Goal: Information Seeking & Learning: Learn about a topic

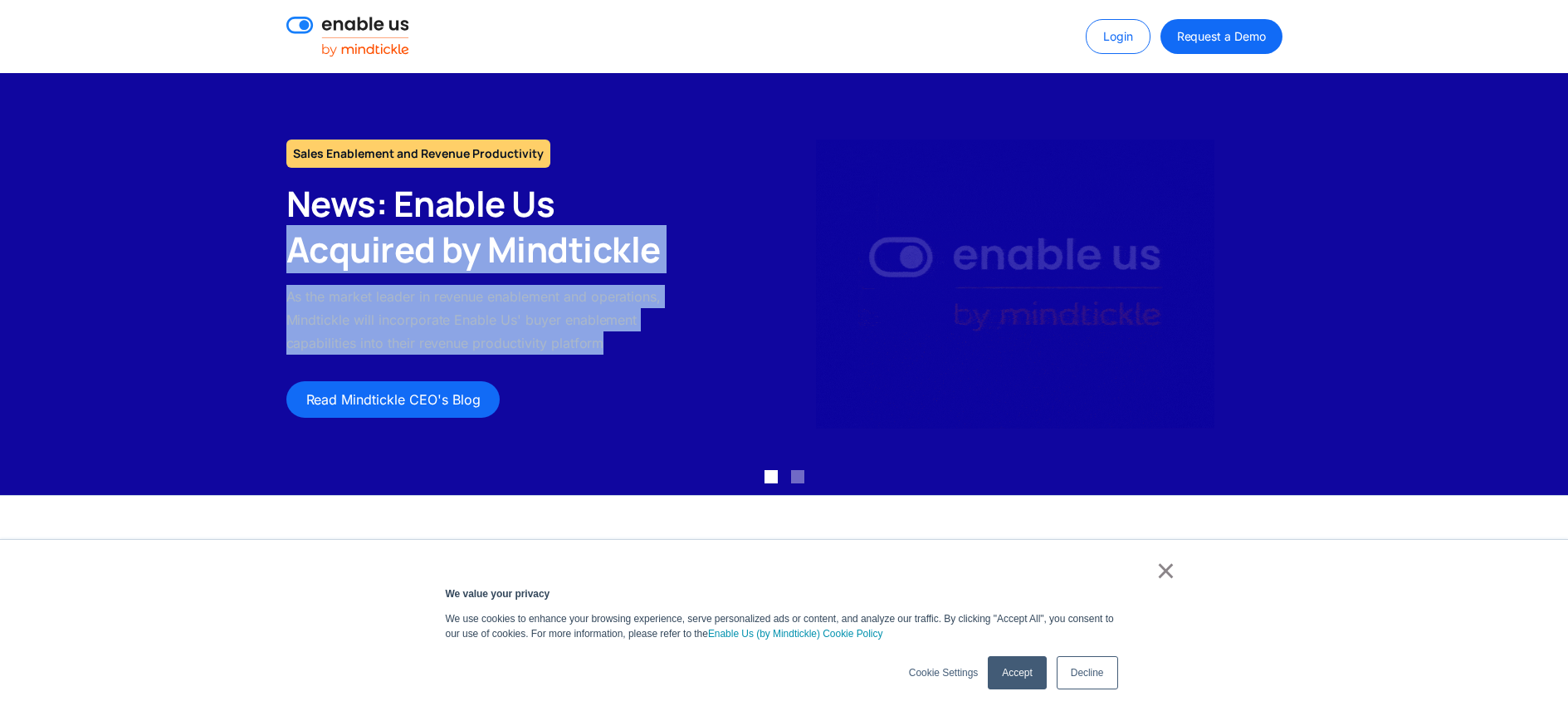
drag, startPoint x: 628, startPoint y: 183, endPoint x: 685, endPoint y: 351, distance: 177.4
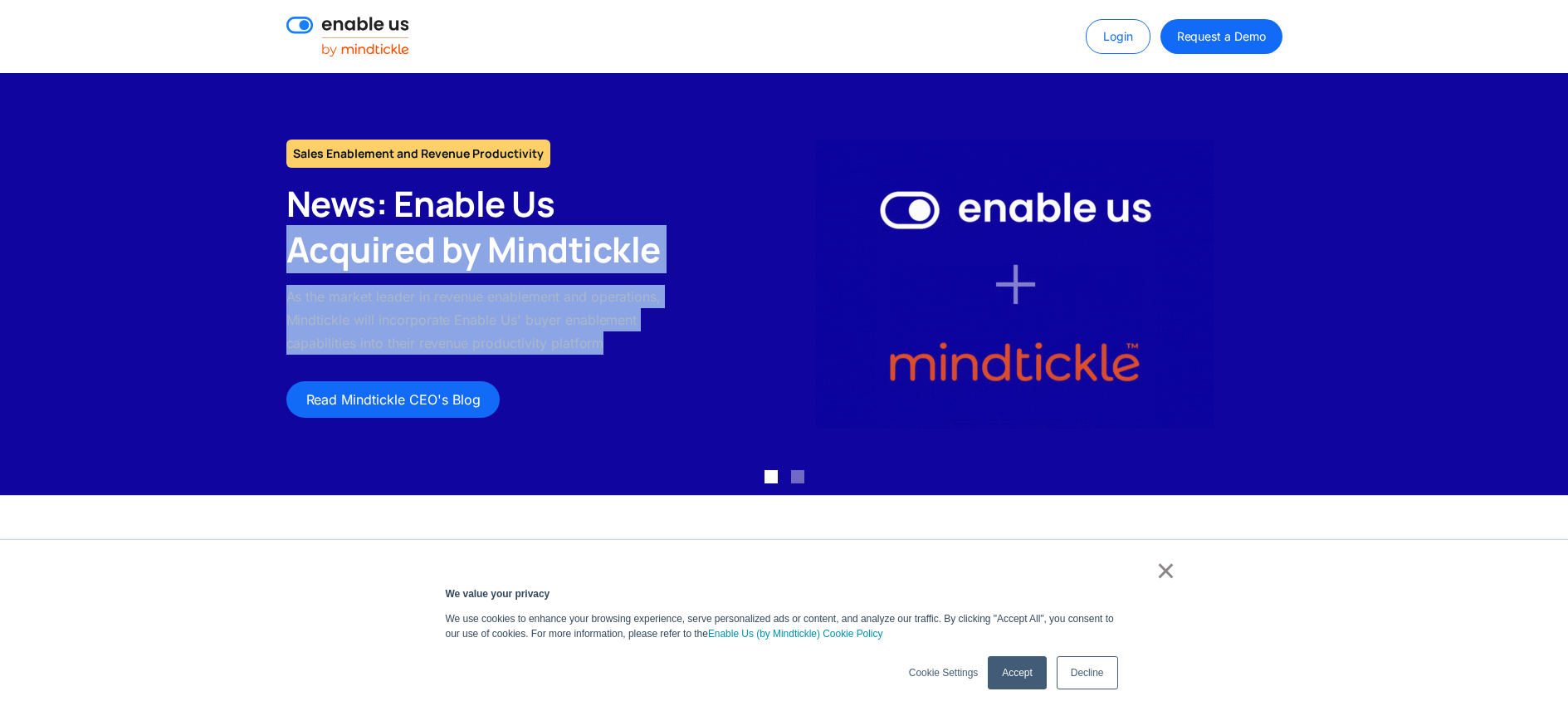
click at [685, 351] on div "Sales Enablement and Revenue Productivity News: Enable Us Acquired by Mindtickl…" at bounding box center [484, 278] width 429 height 278
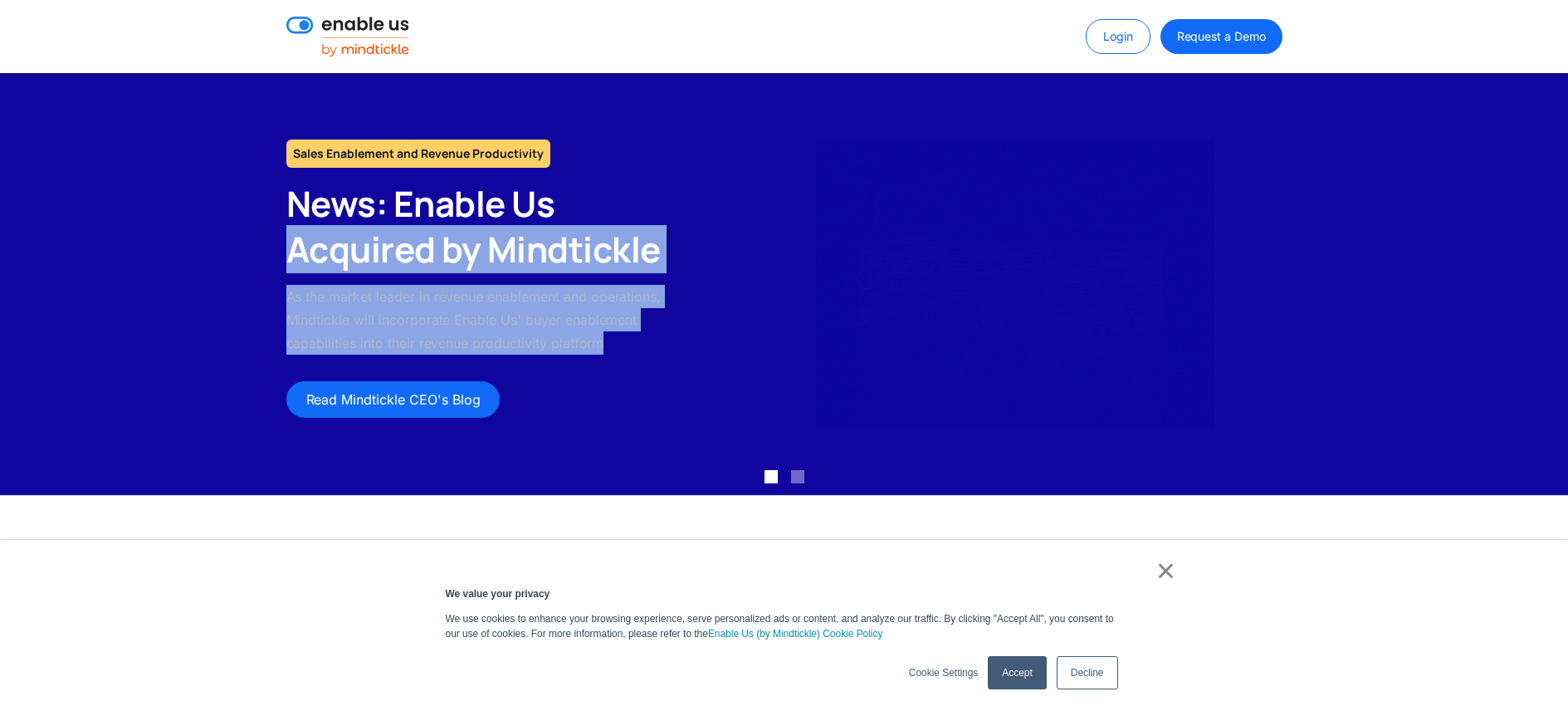
click at [685, 351] on div "Sales Enablement and Revenue Productivity News: Enable Us Acquired by Mindtickl…" at bounding box center [484, 278] width 429 height 278
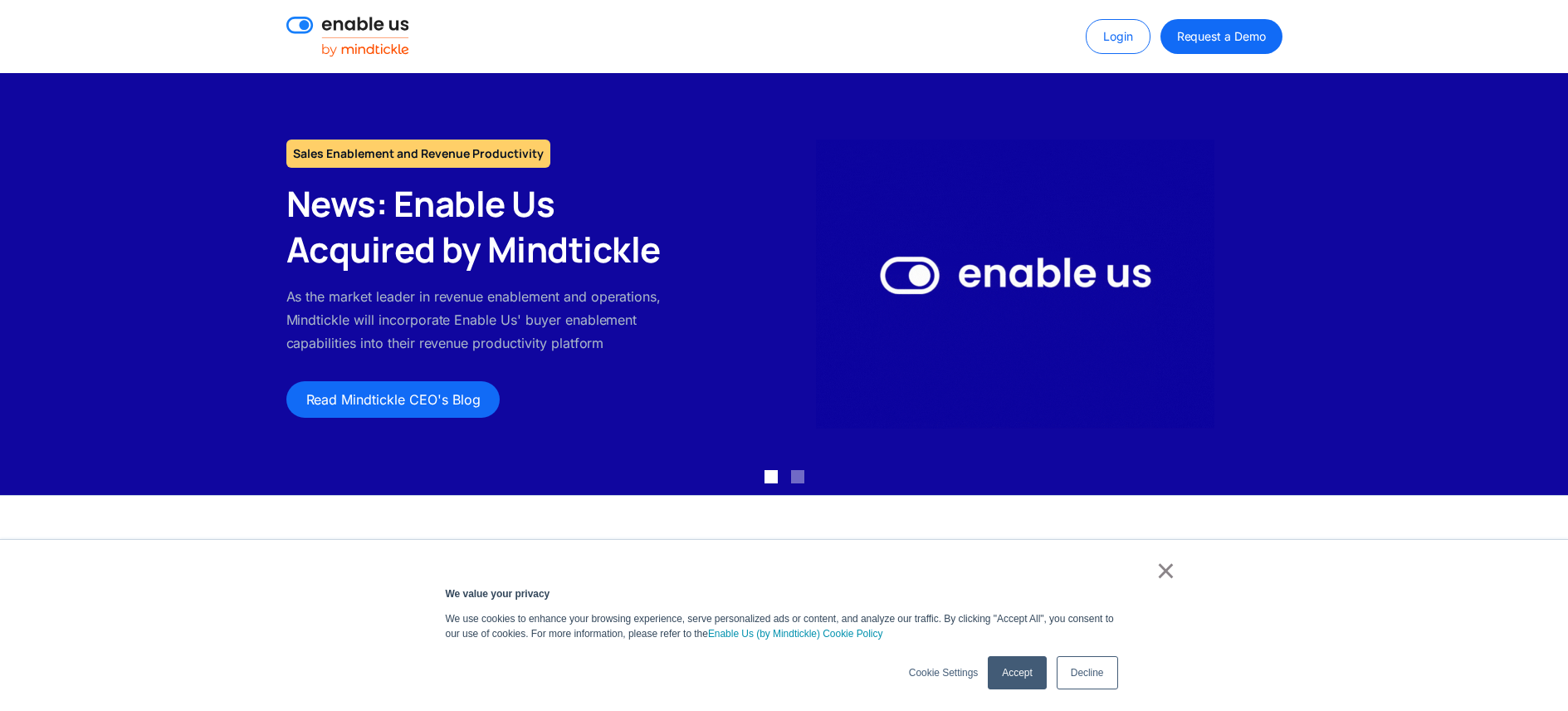
scroll to position [104, 0]
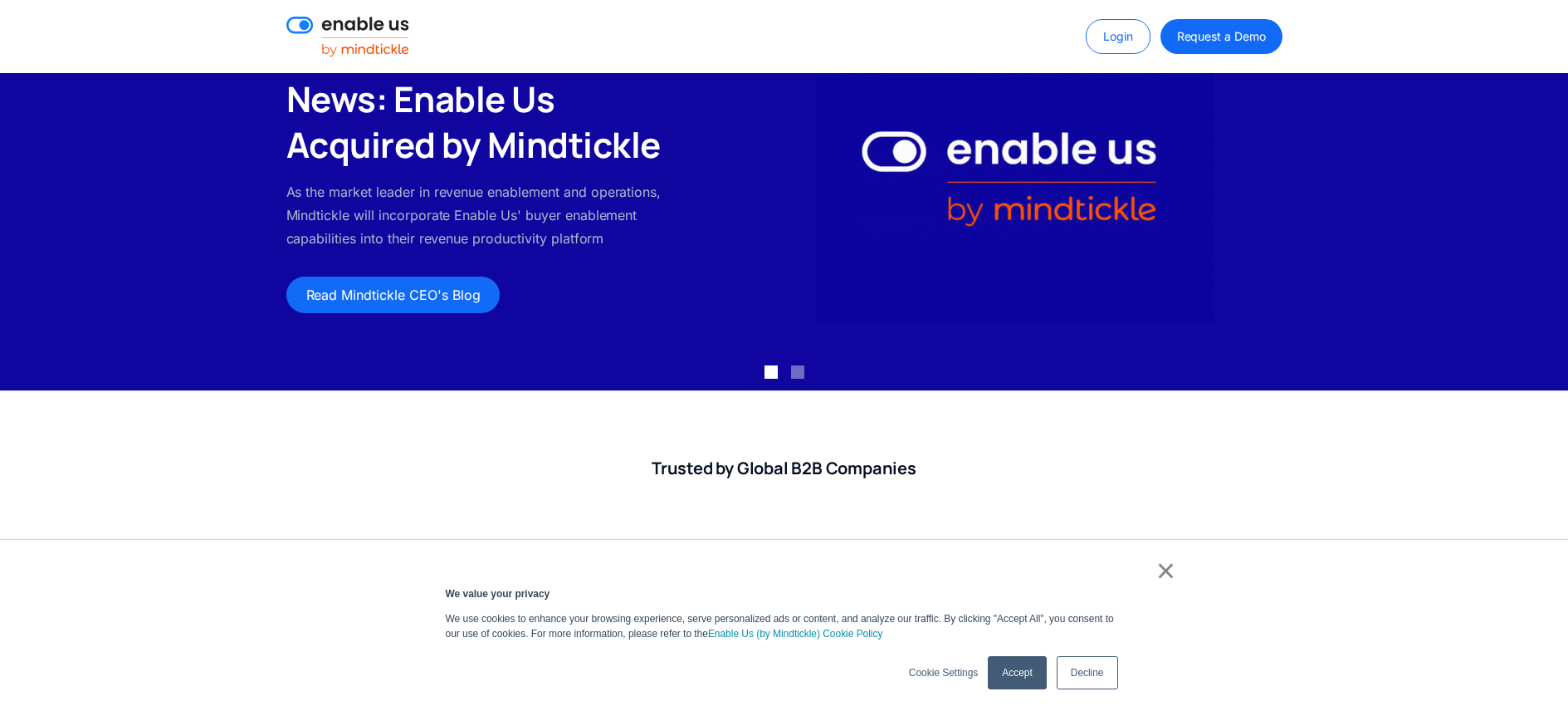
click at [1015, 672] on link "Accept" at bounding box center [1016, 672] width 58 height 33
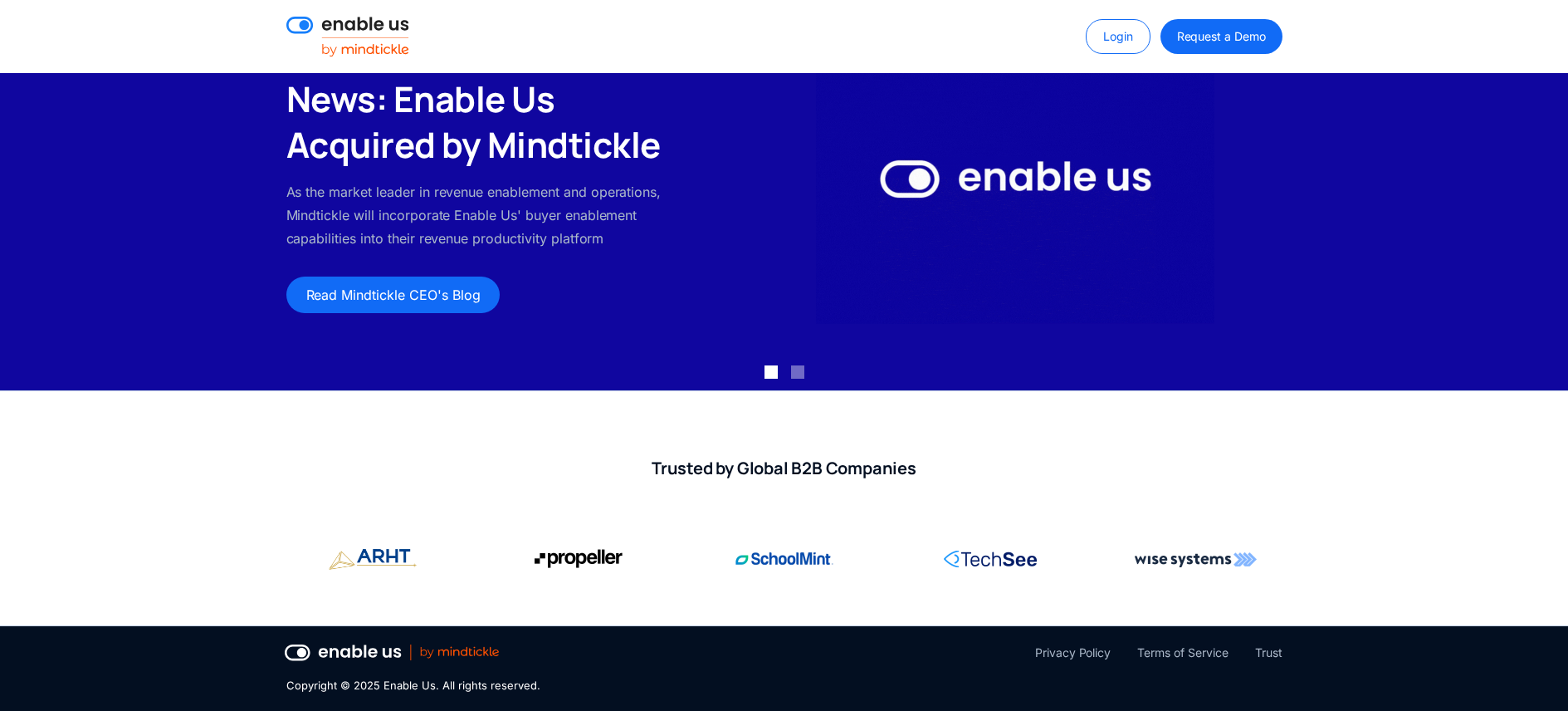
scroll to position [0, 0]
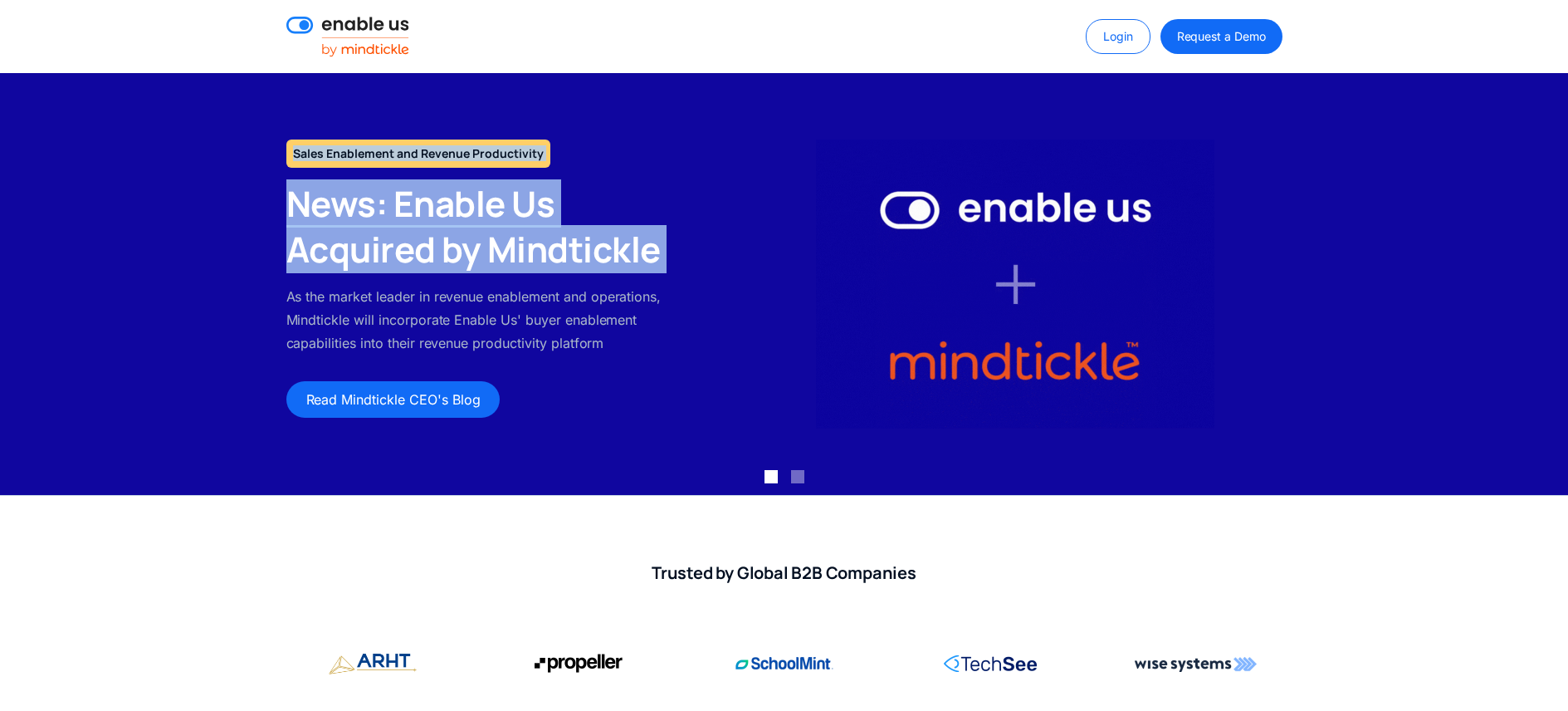
drag, startPoint x: 482, startPoint y: 129, endPoint x: 602, endPoint y: 287, distance: 198.4
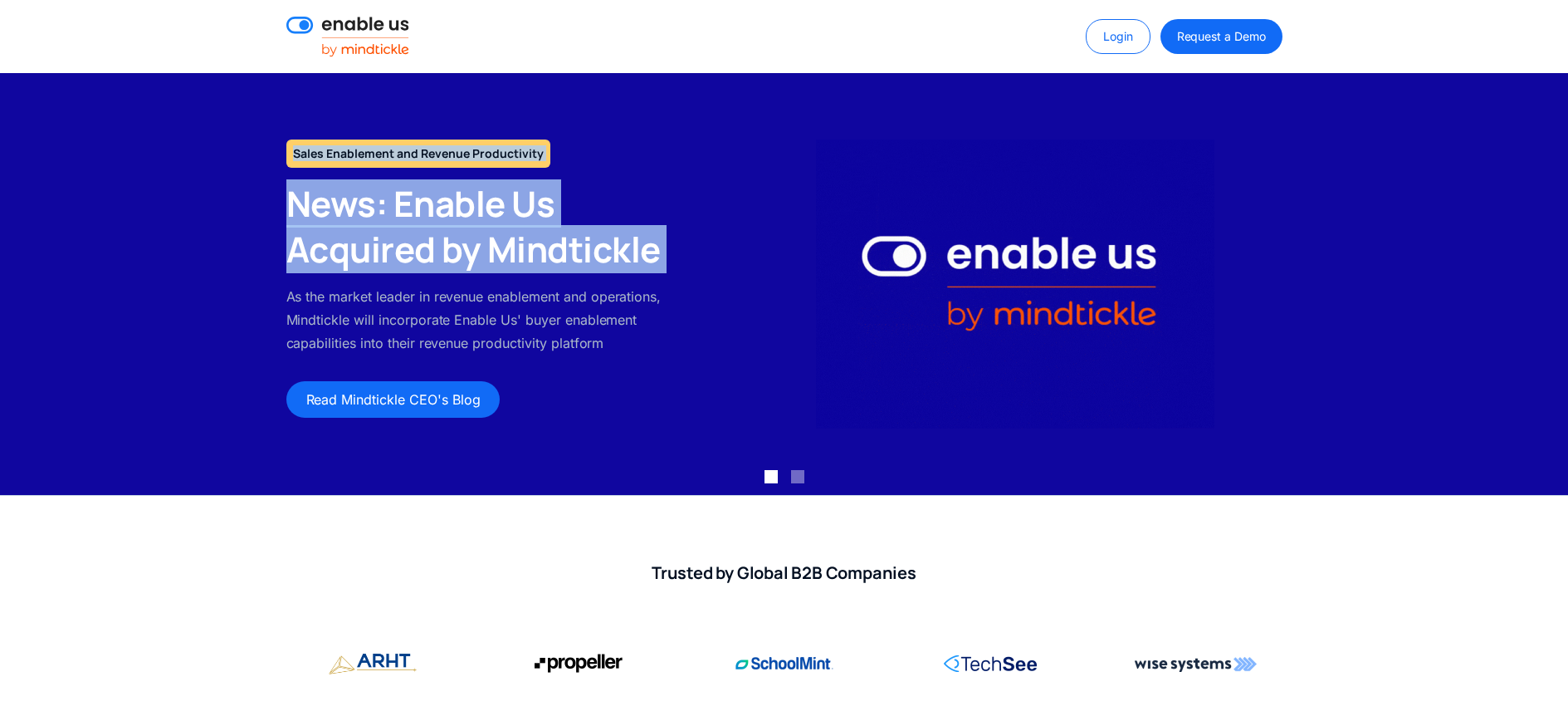
click at [598, 283] on div "Sales Enablement and Revenue Productivity News: Enable Us Acquired by Mindtickl…" at bounding box center [784, 283] width 1568 height 422
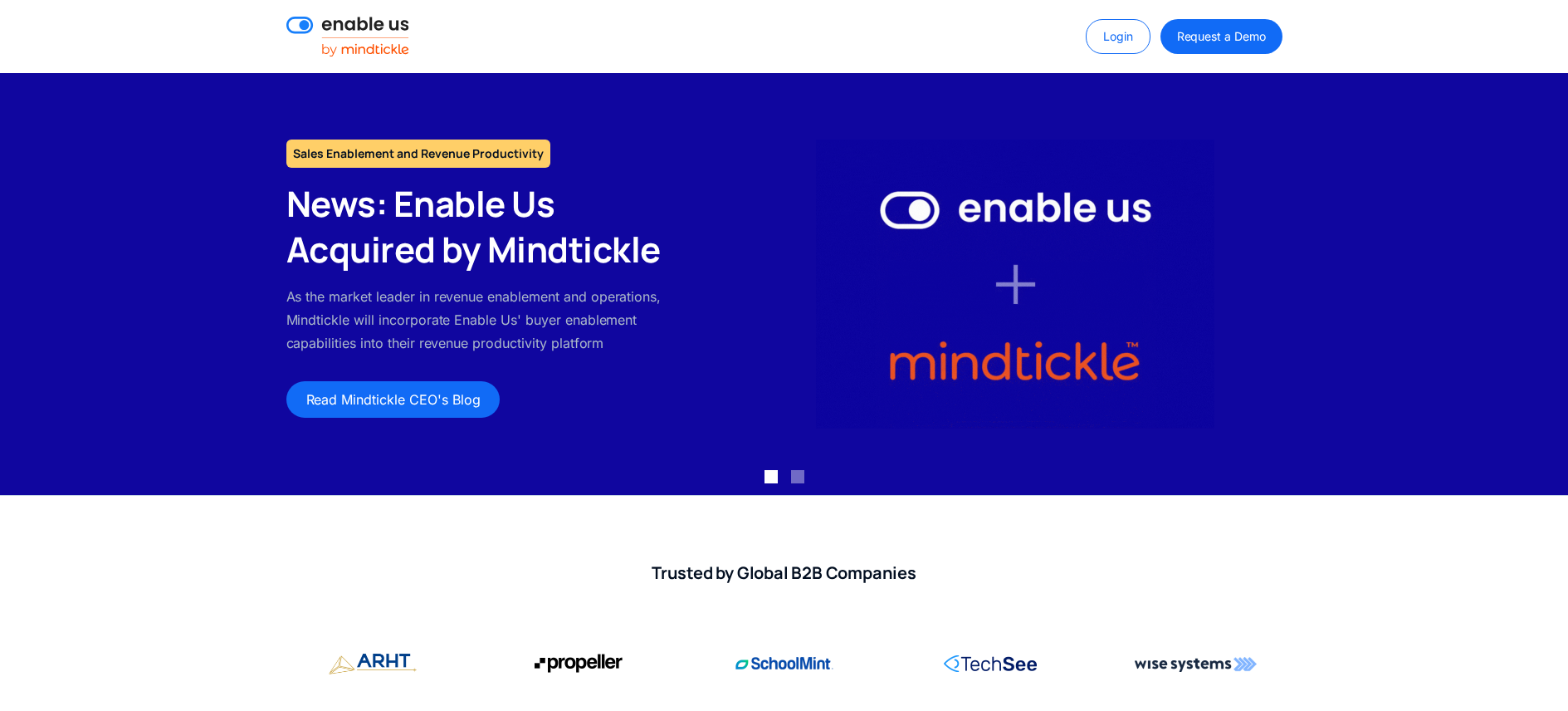
click at [604, 292] on p "As the market leader in revenue enablement and operations, Mindtickle will inco…" at bounding box center [484, 319] width 396 height 70
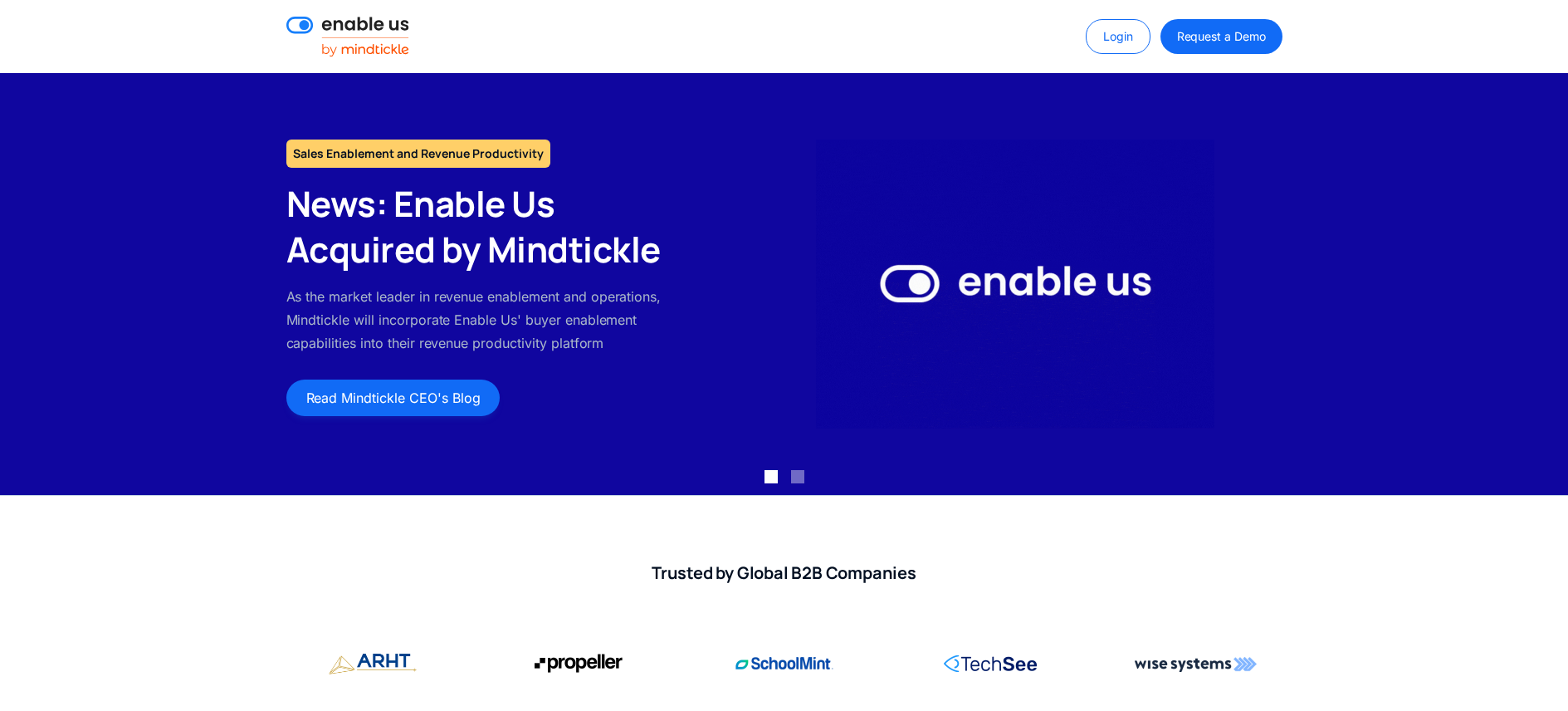
click at [456, 392] on link "Read Mindtickle CEO's Blog" at bounding box center [393, 398] width 214 height 37
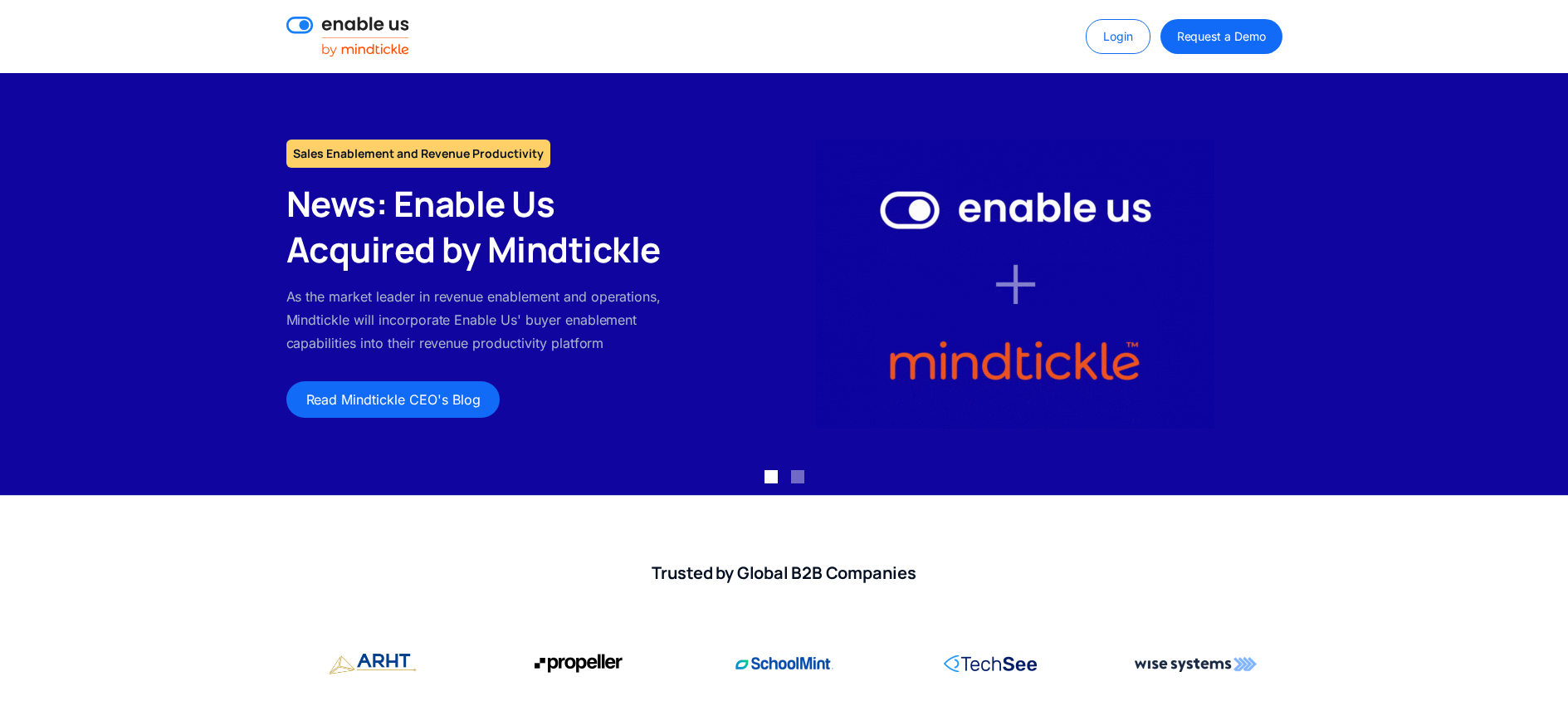
scroll to position [104, 0]
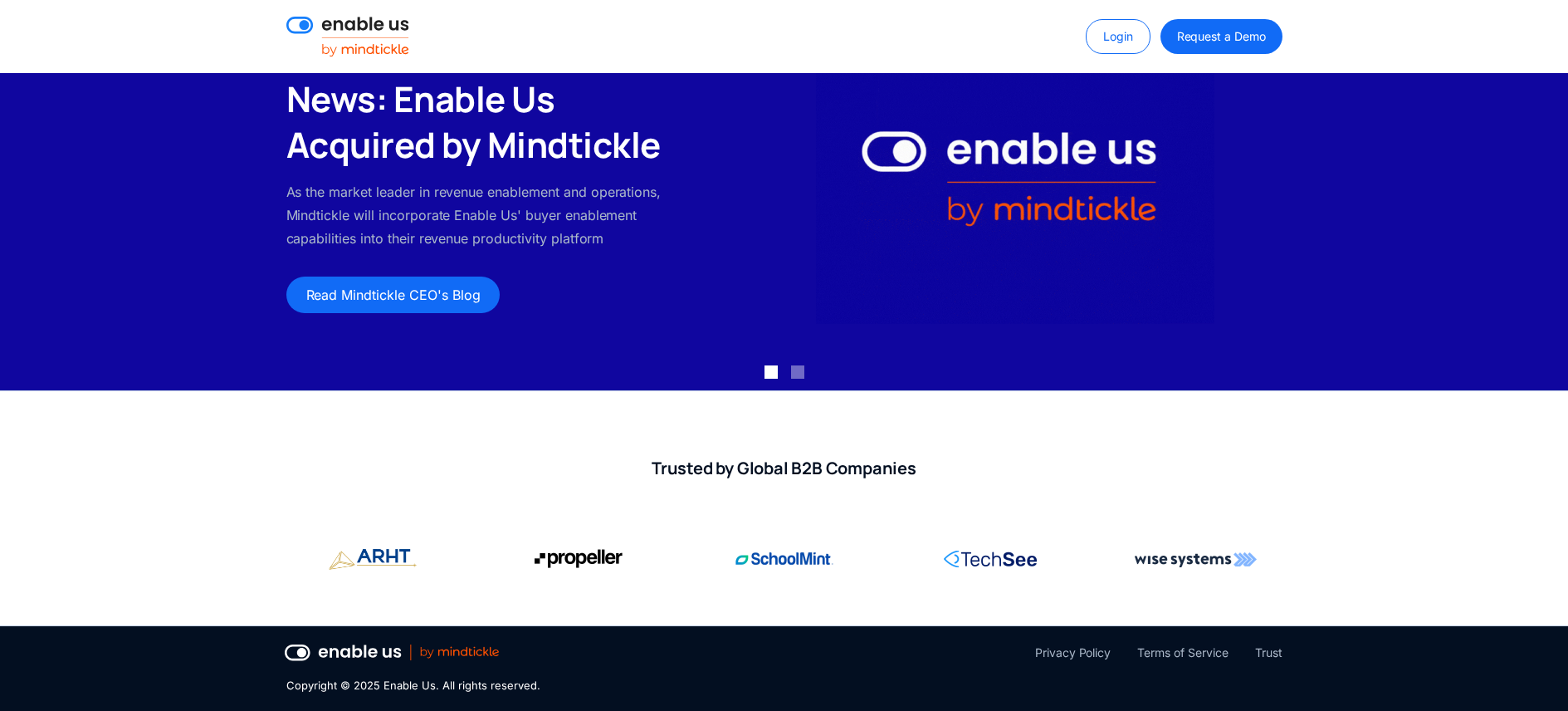
click at [830, 332] on div "Sales Enablement and Revenue Productivity News: Enable Us Acquired by Mindtickl…" at bounding box center [784, 179] width 1568 height 422
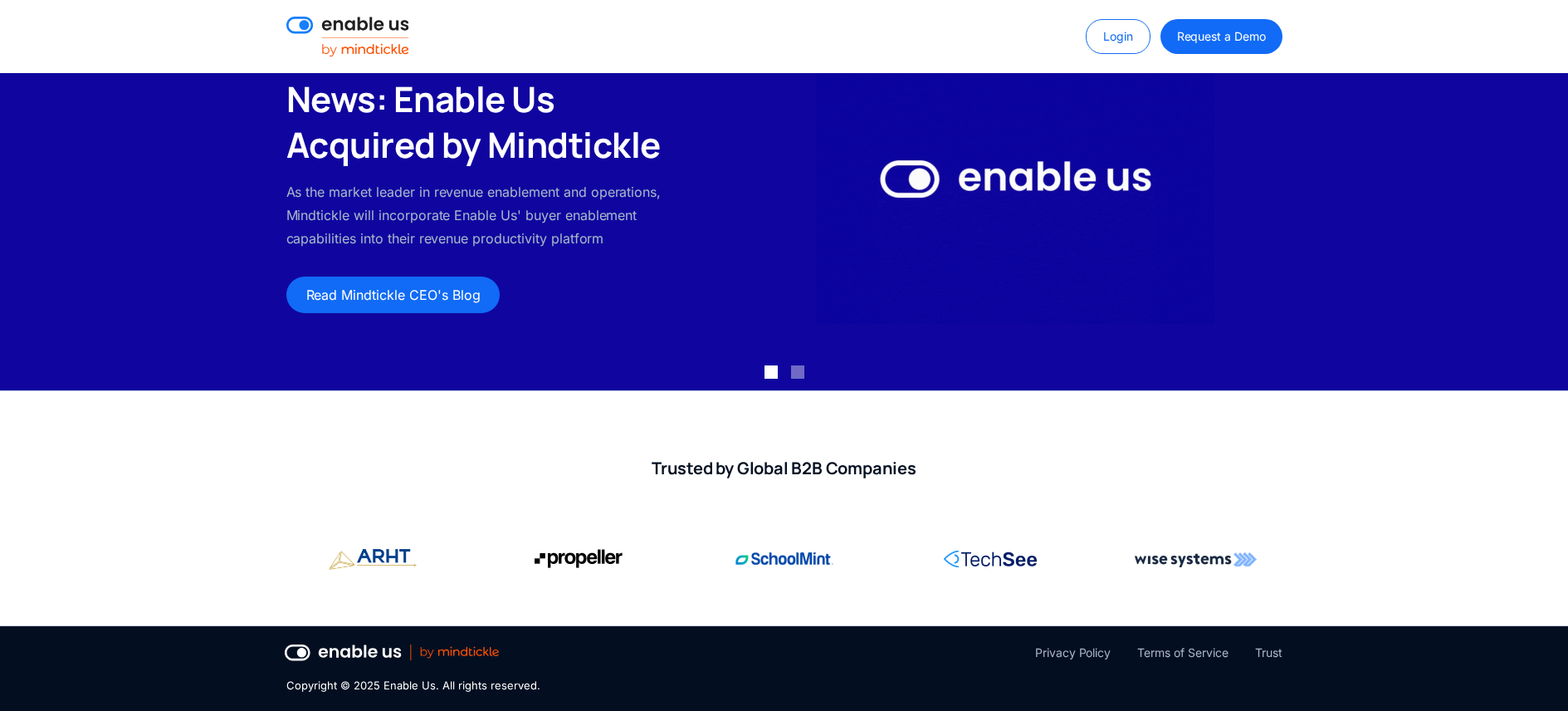
scroll to position [0, 0]
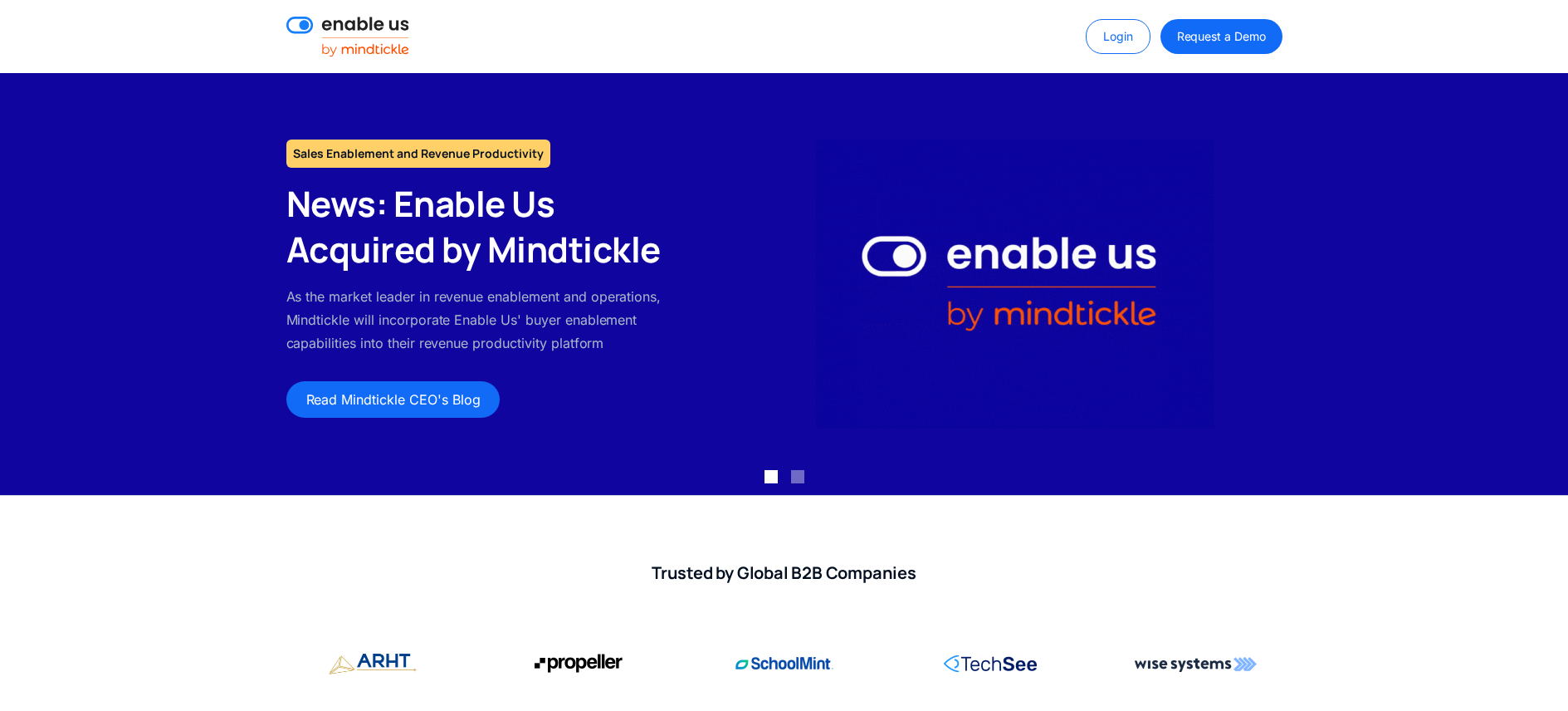
click at [353, 23] on img at bounding box center [347, 36] width 123 height 40
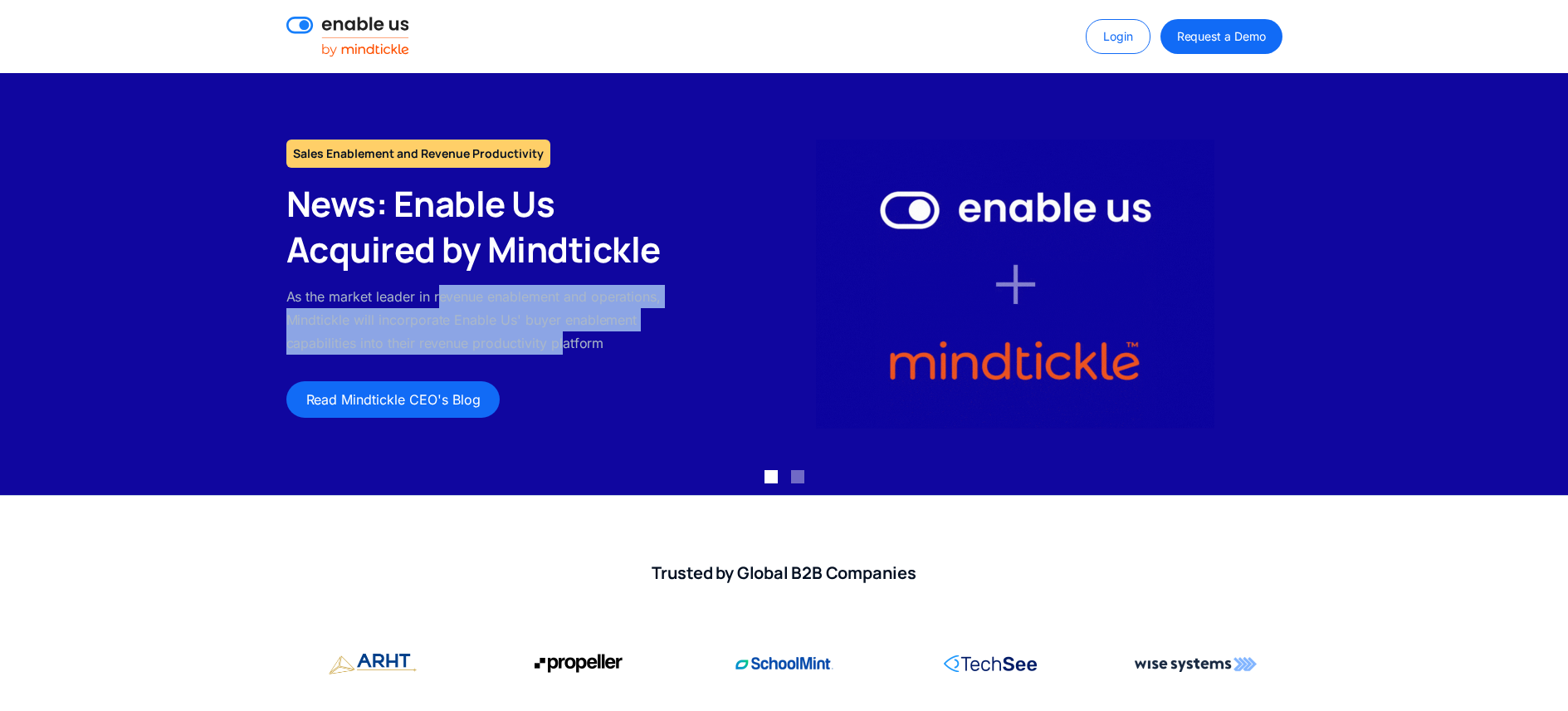
drag, startPoint x: 440, startPoint y: 291, endPoint x: 566, endPoint y: 351, distance: 139.6
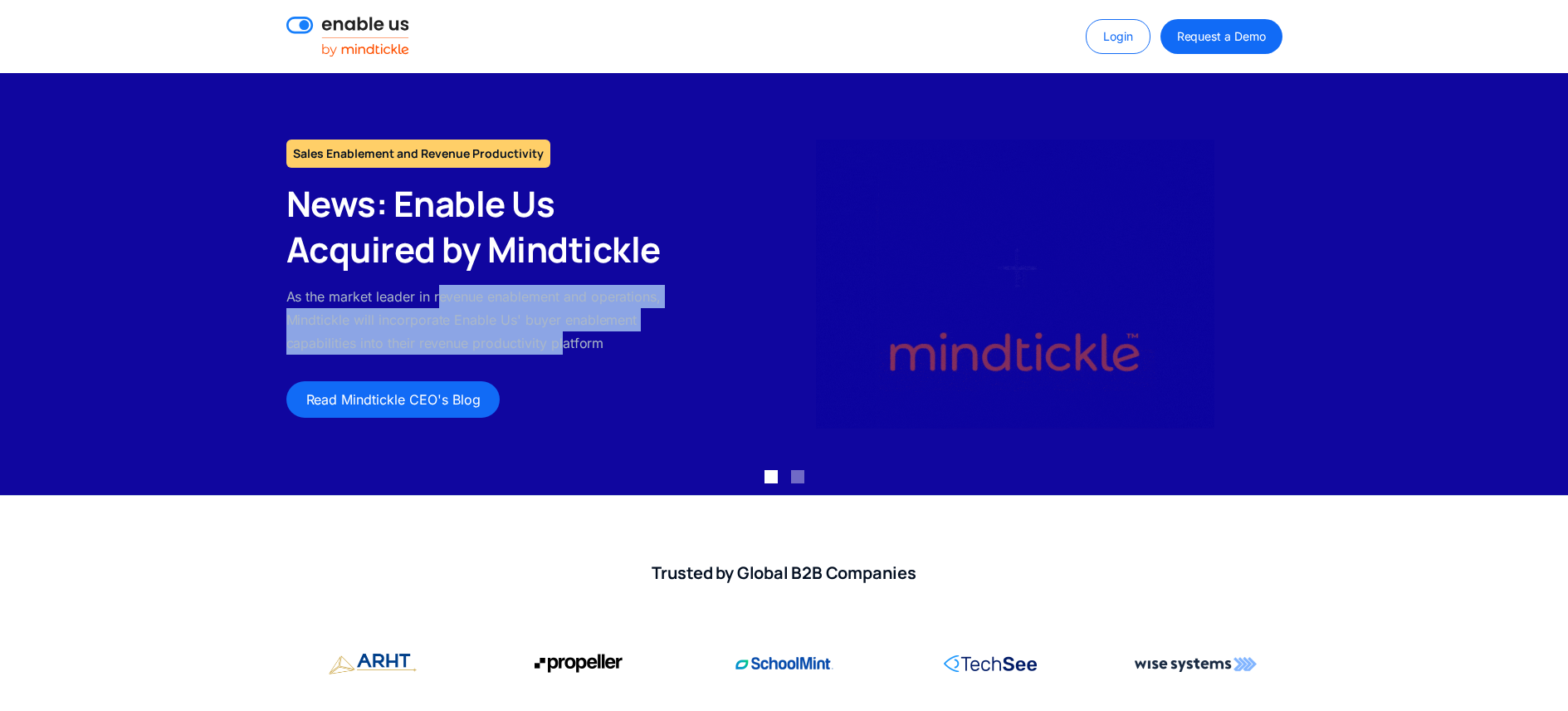
click at [564, 350] on p "As the market leader in revenue enablement and operations, Mindtickle will inco…" at bounding box center [484, 319] width 396 height 70
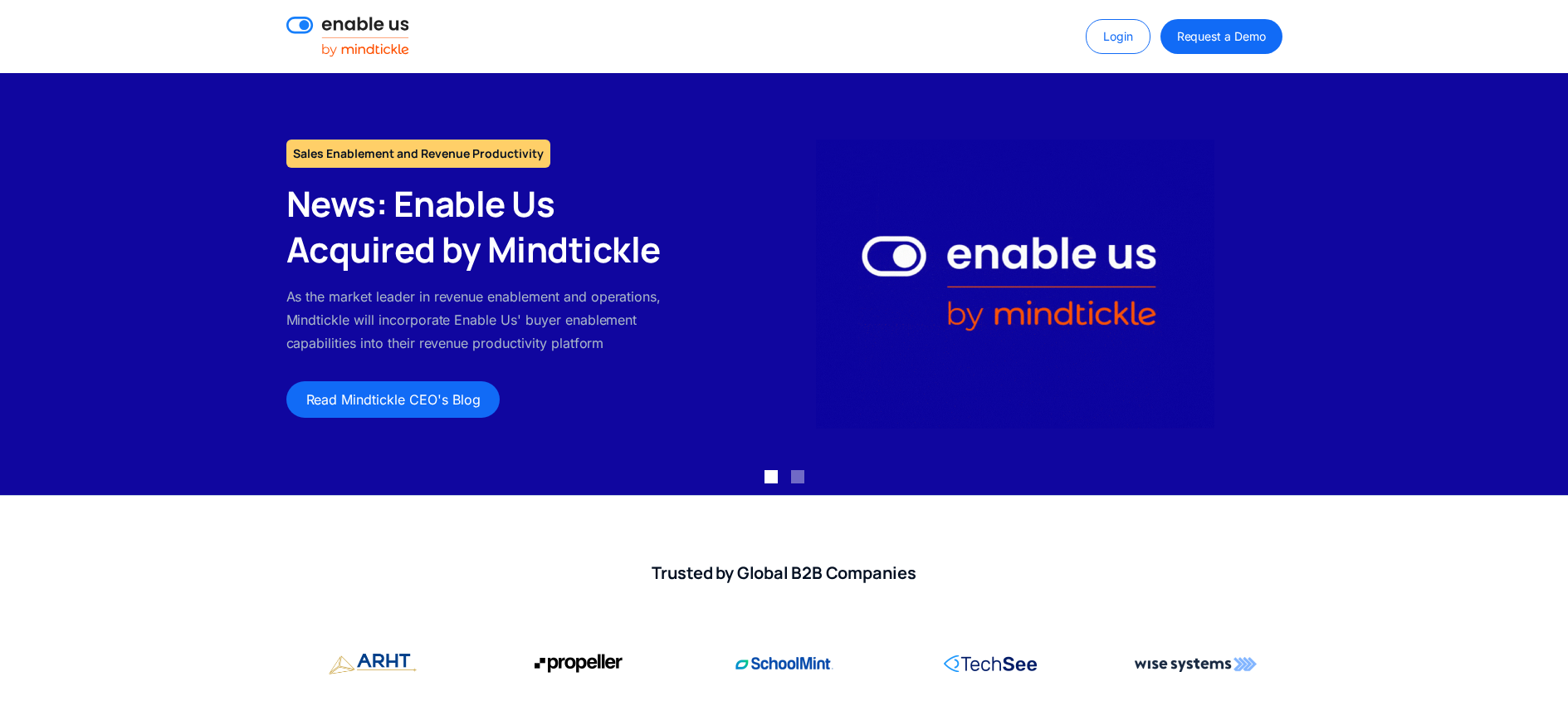
click at [566, 351] on p "As the market leader in revenue enablement and operations, Mindtickle will inco…" at bounding box center [484, 319] width 396 height 70
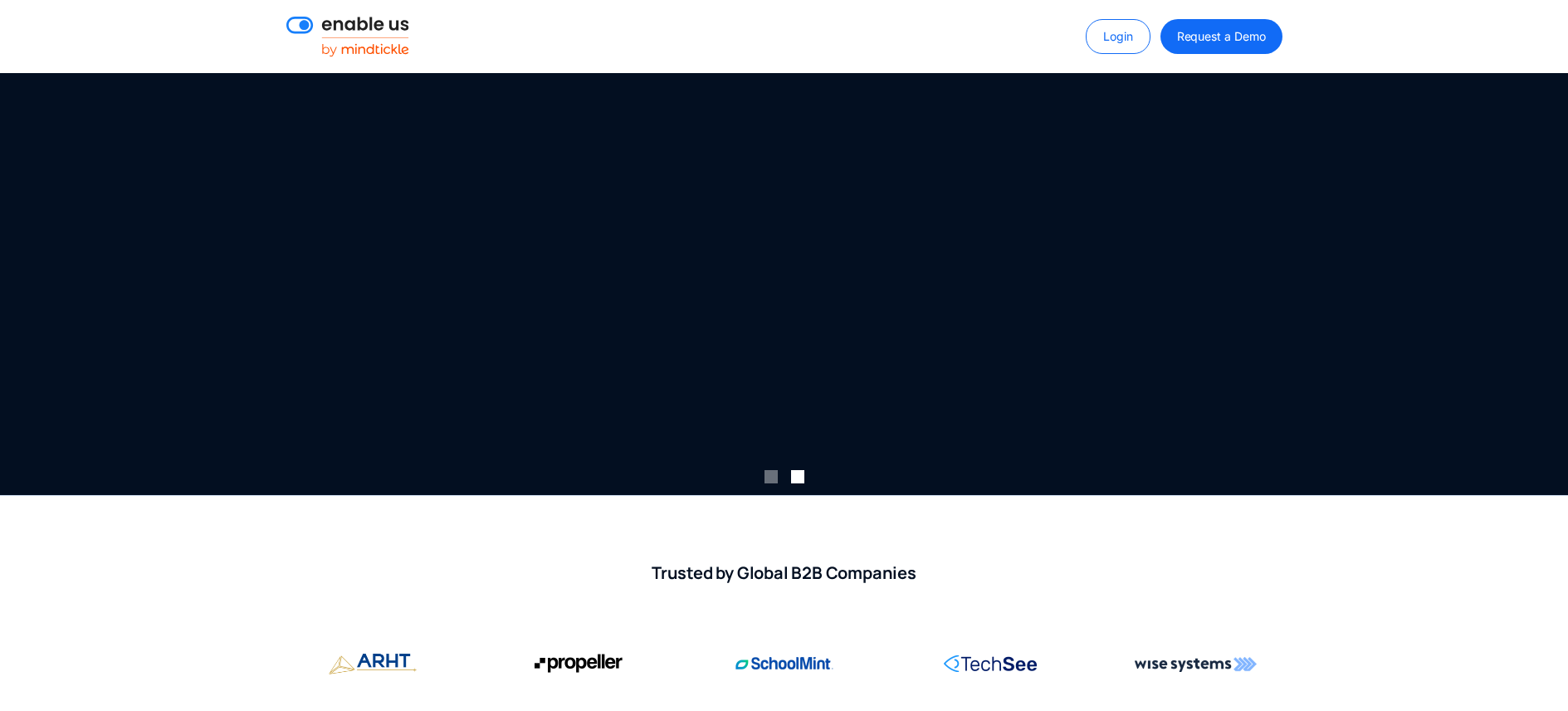
drag, startPoint x: 654, startPoint y: 350, endPoint x: 512, endPoint y: 283, distance: 157.0
click at [512, 283] on div "Sales Enablement and Revenue Productivity News: Enable Us Acquired by Mindtickl…" at bounding box center [784, 283] width 1568 height 422
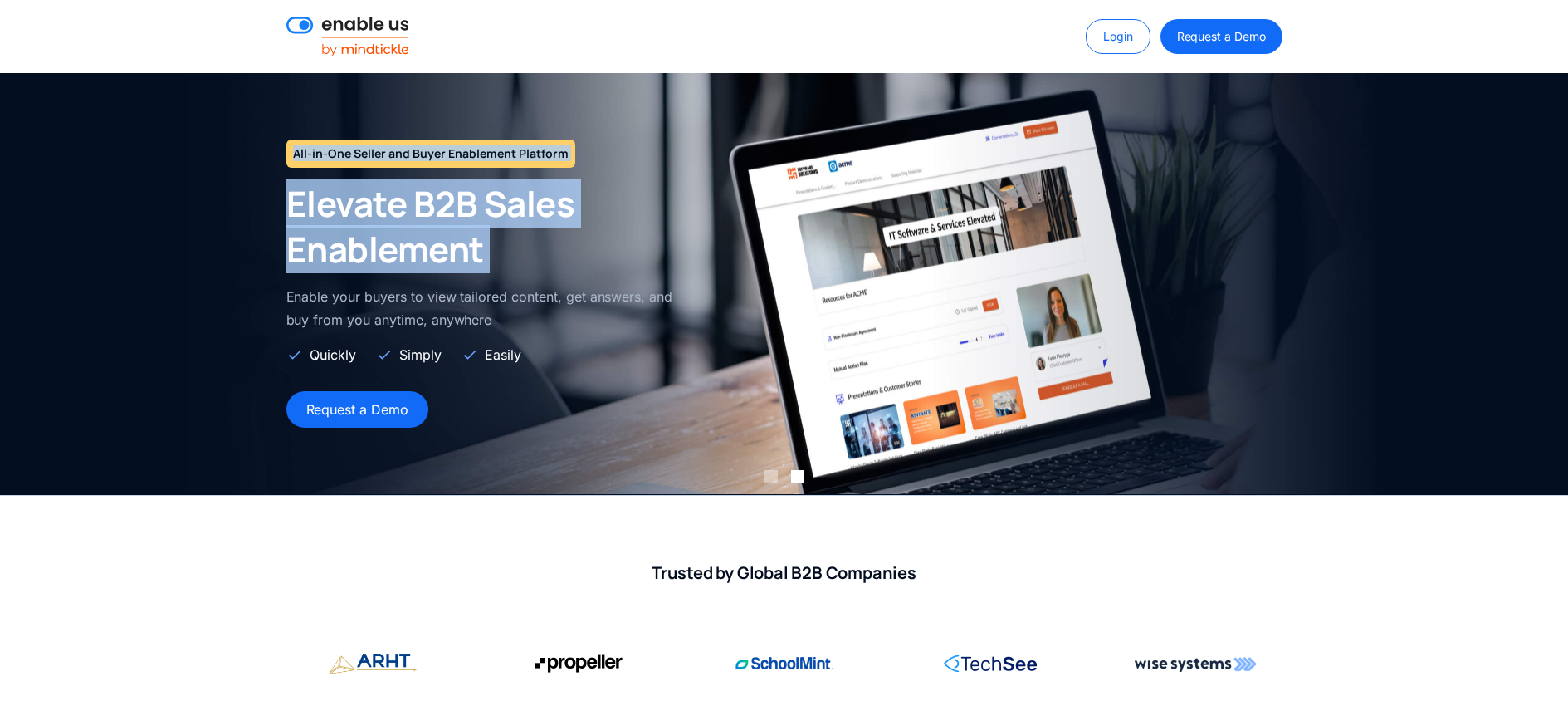
click at [512, 283] on div "Elevate B2B Sales Enablement Enable your buyers to view tailored content, get a…" at bounding box center [484, 272] width 396 height 184
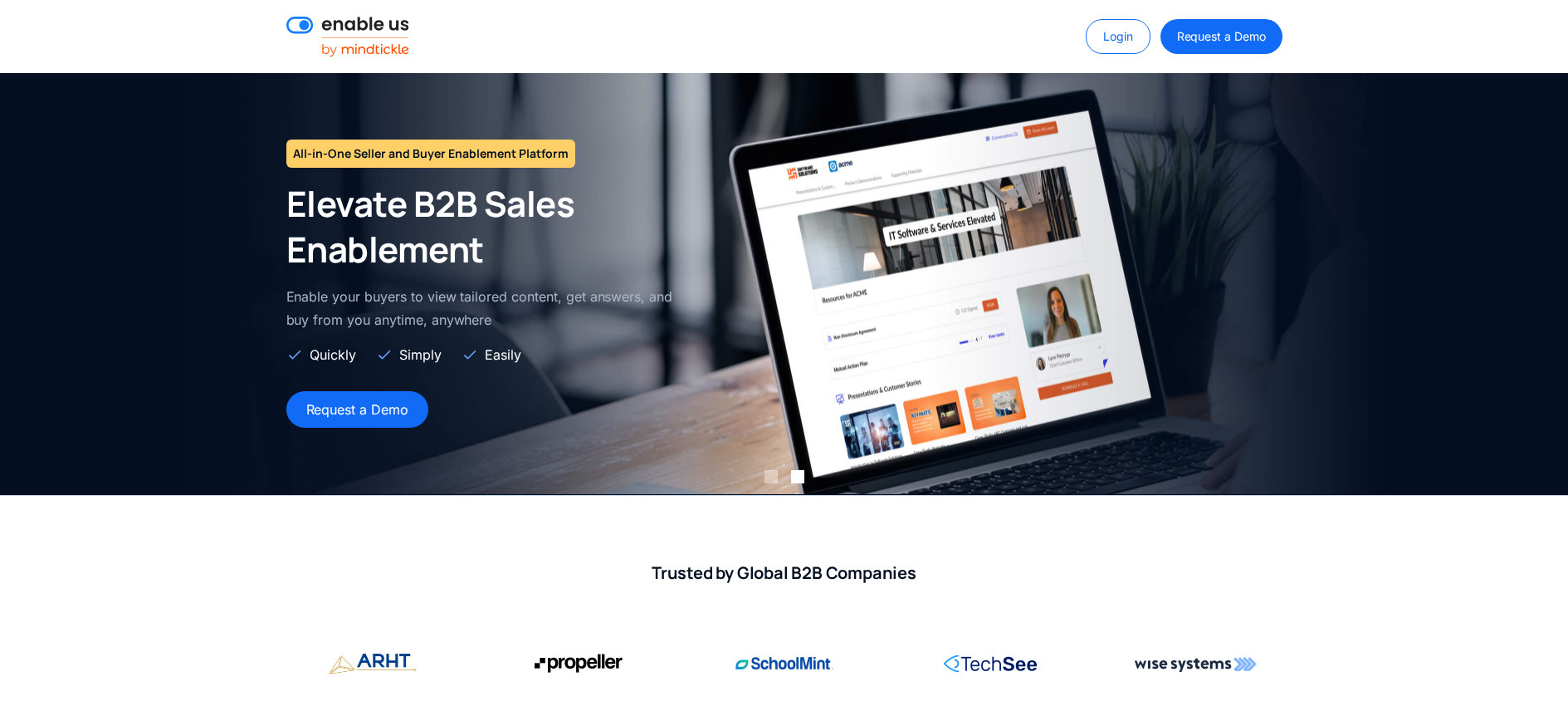
click at [281, 200] on div "All-in-One Seller and Buyer Enablement Platform Elevate B2B Sales Enablement En…" at bounding box center [484, 283] width 429 height 288
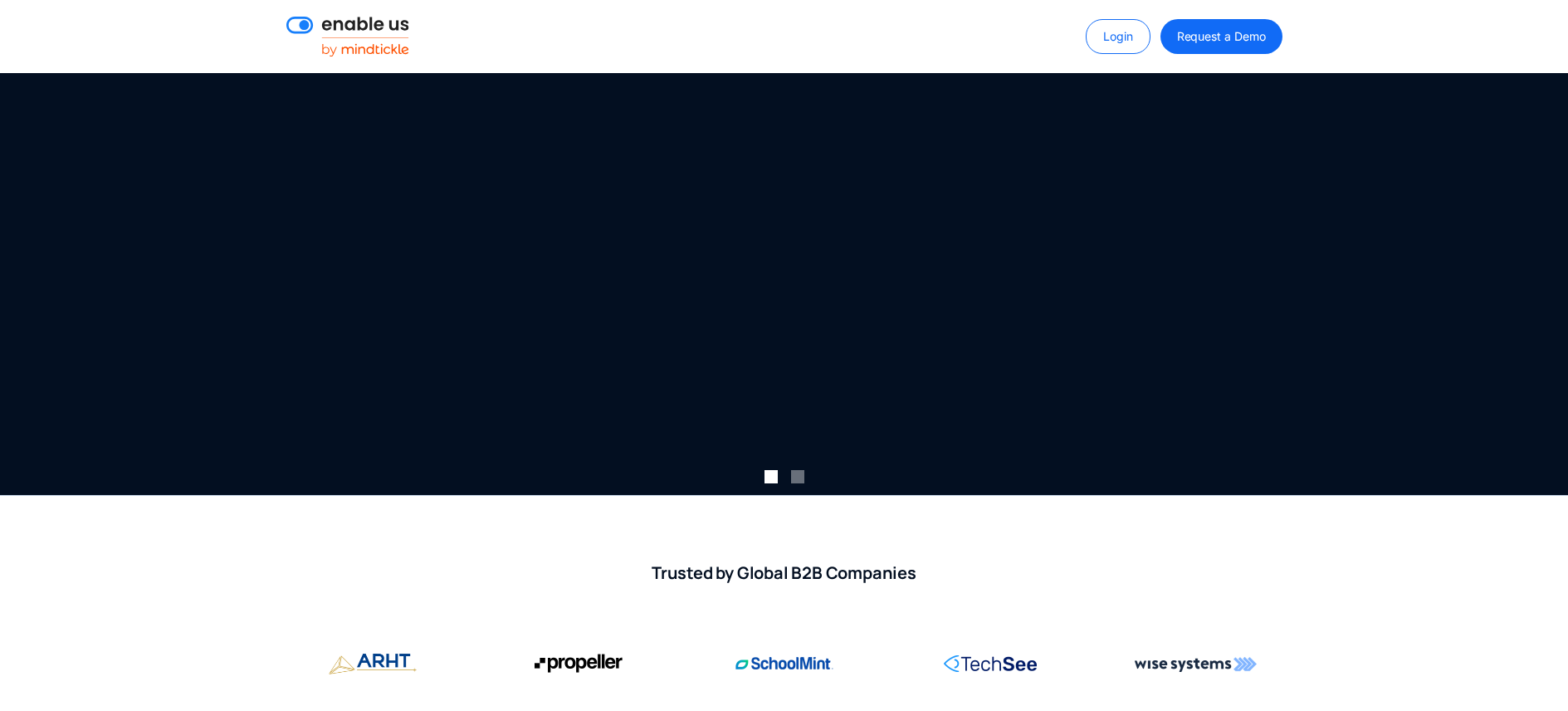
drag, startPoint x: 175, startPoint y: 248, endPoint x: 884, endPoint y: 263, distance: 709.2
click at [688, 244] on div "Sales Enablement and Revenue Productivity News: Enable Us Acquired by Mindtickl…" at bounding box center [784, 283] width 1568 height 422
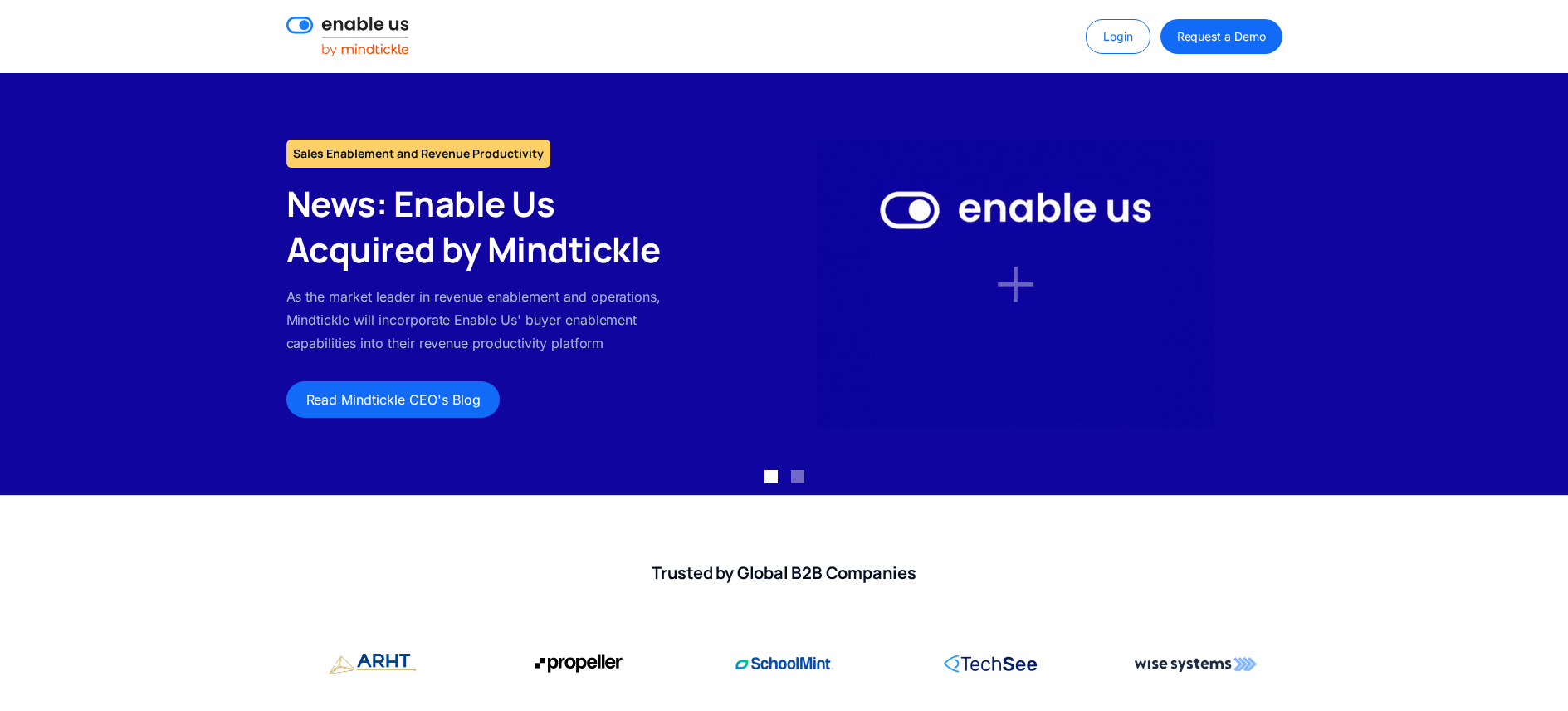
click at [616, 532] on div "Trusted by Global B2B Companies" at bounding box center [784, 613] width 1568 height 235
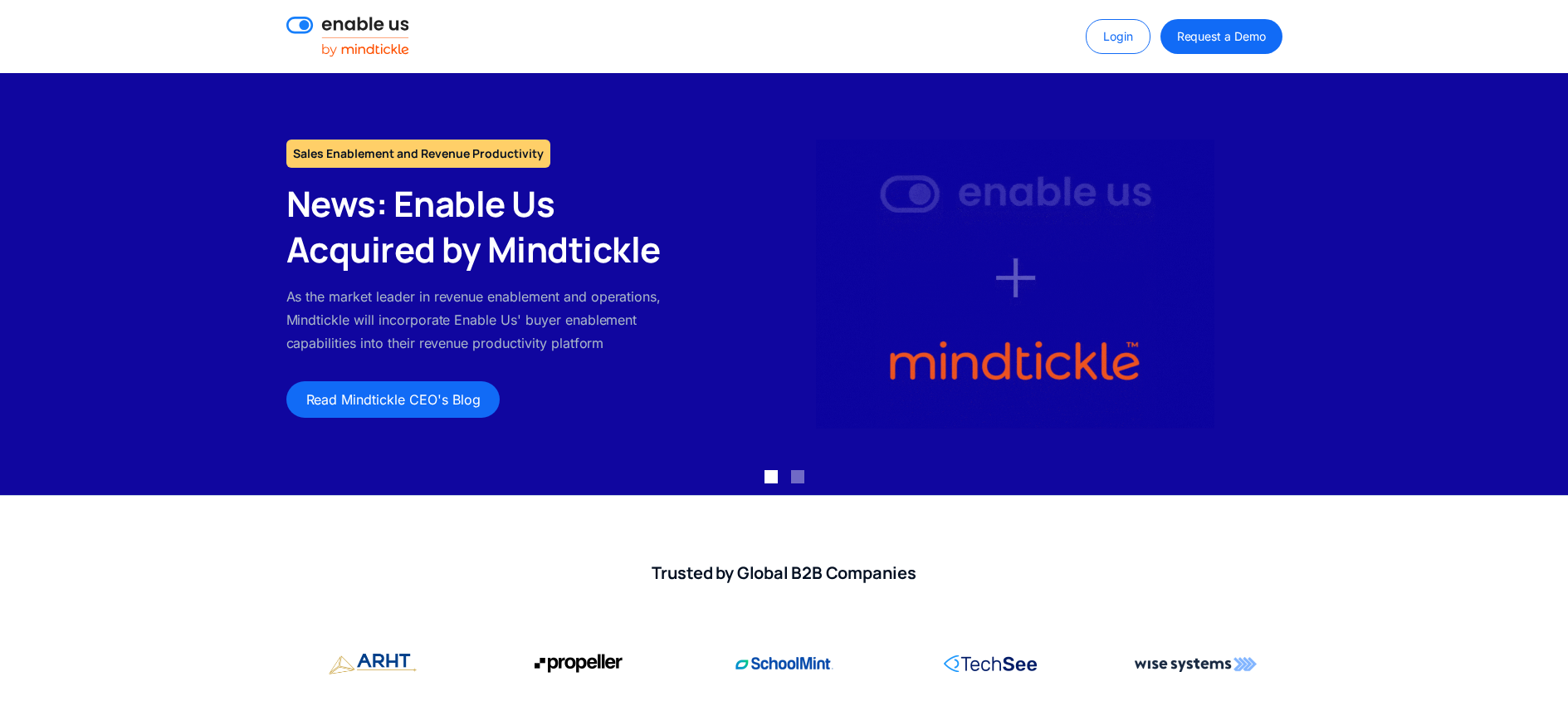
click at [1323, 246] on div "Sales Enablement and Revenue Productivity News: Enable Us Acquired by Mindtickl…" at bounding box center [784, 283] width 1568 height 422
